Goal: Find specific fact: Find specific fact

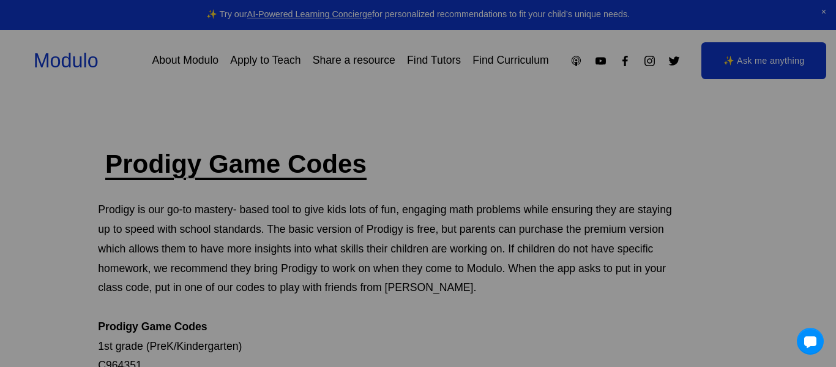
scroll to position [187, 0]
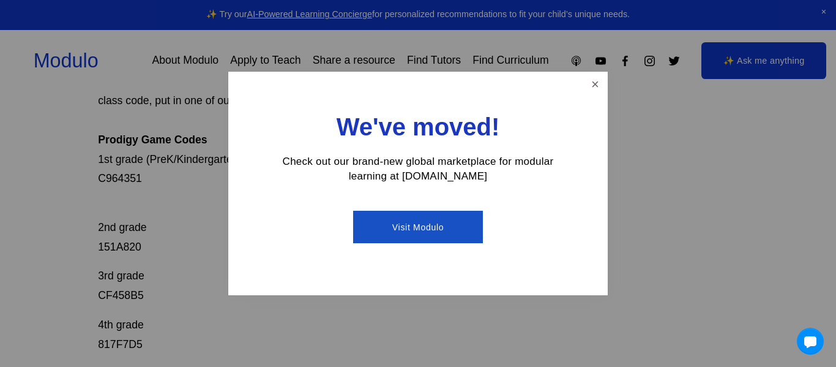
click at [115, 179] on div at bounding box center [418, 183] width 836 height 367
click at [115, 179] on p "Prodigy is our go-to mastery- based tool to give kids lots of fun, engaging mat…" at bounding box center [386, 100] width 576 height 175
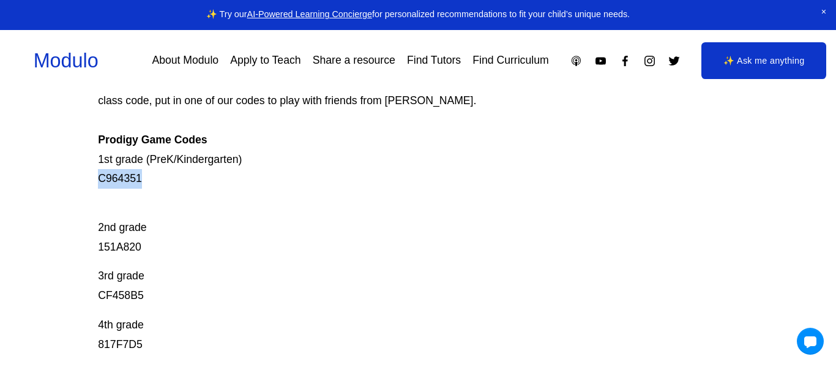
click at [115, 179] on p "Prodigy is our go-to mastery- based tool to give kids lots of fun, engaging mat…" at bounding box center [386, 100] width 576 height 175
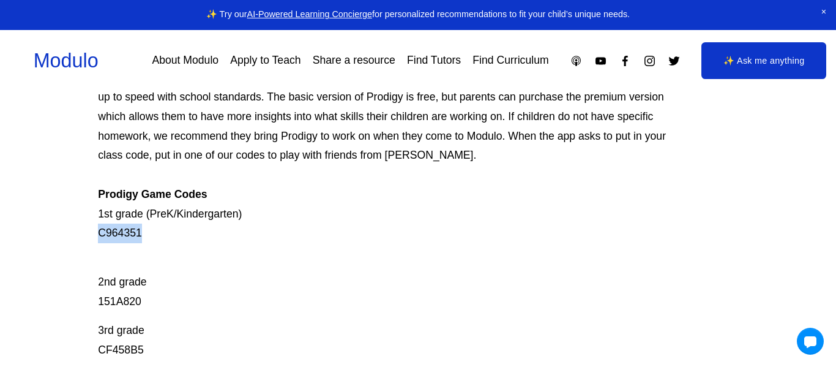
scroll to position [137, 0]
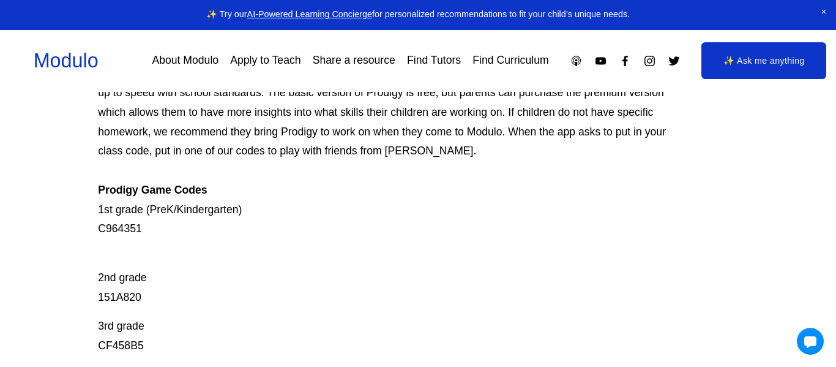
click at [118, 296] on p "2nd grade 151A820" at bounding box center [386, 278] width 576 height 58
copy p "151A820"
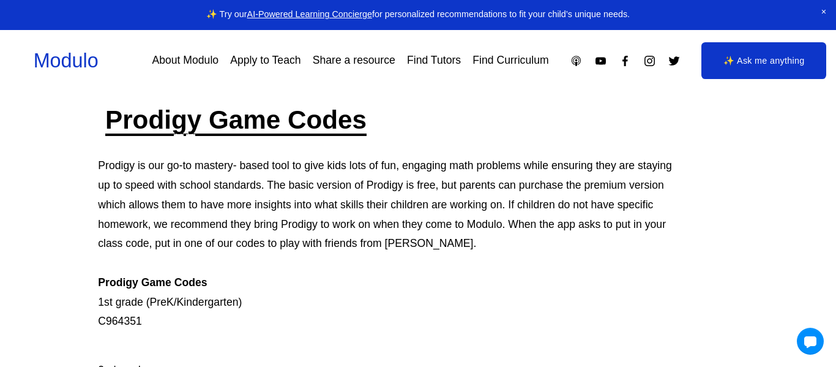
scroll to position [36, 0]
